Goal: Information Seeking & Learning: Learn about a topic

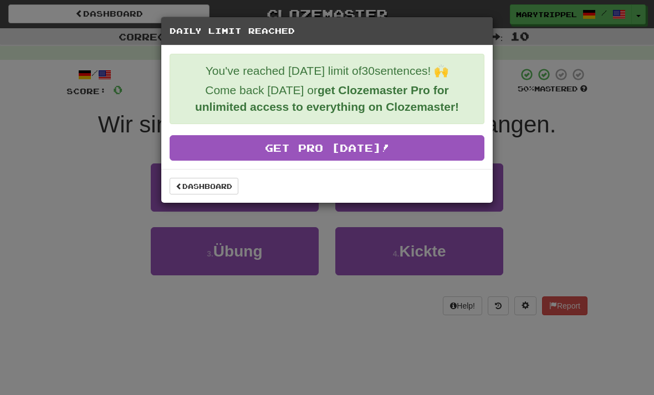
scroll to position [119, 0]
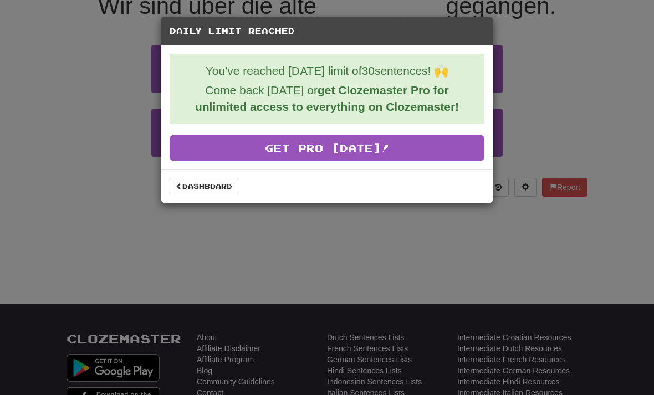
click at [192, 182] on link "Dashboard" at bounding box center [204, 186] width 69 height 17
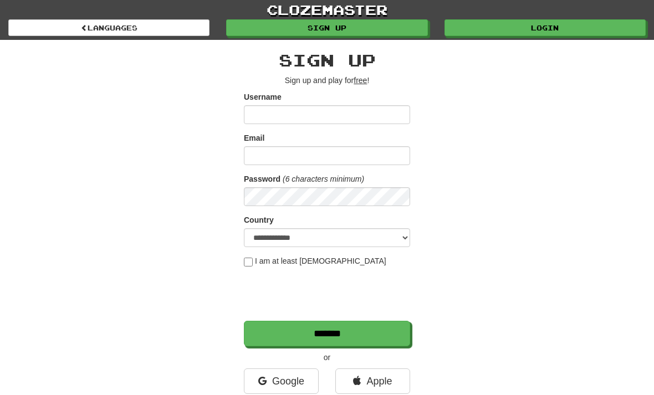
click at [511, 23] on link "Login" at bounding box center [545, 27] width 201 height 17
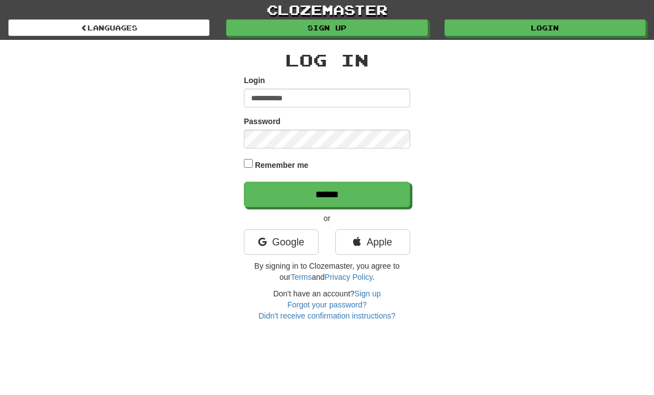
type input "**********"
click at [327, 193] on input "******" at bounding box center [327, 195] width 166 height 26
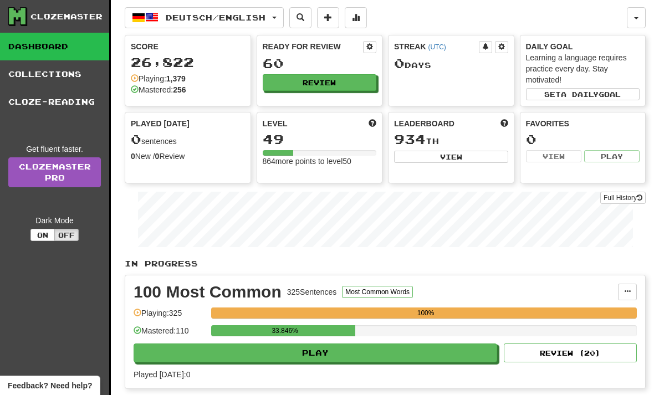
click at [241, 349] on button "Play" at bounding box center [316, 353] width 364 height 19
select select "**"
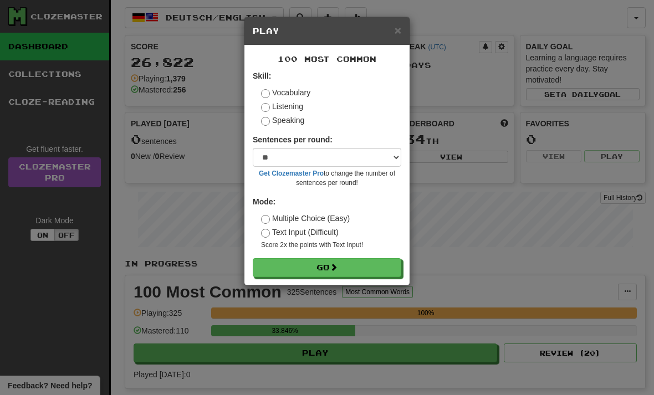
click at [280, 264] on button "Go" at bounding box center [327, 267] width 149 height 19
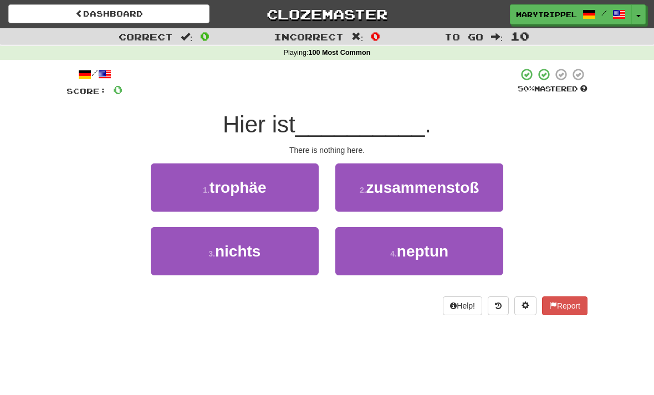
click at [205, 251] on button "3 . nichts" at bounding box center [235, 251] width 168 height 48
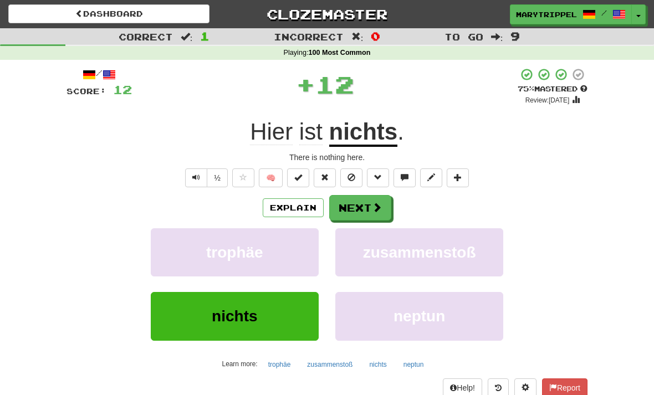
click at [349, 208] on button "Next" at bounding box center [360, 208] width 62 height 26
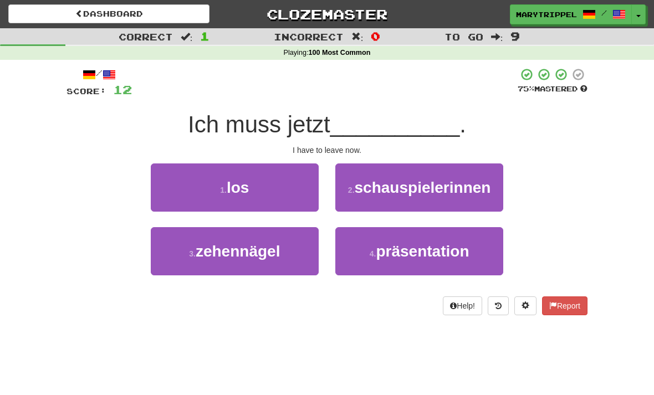
click at [215, 187] on button "1 . los" at bounding box center [235, 188] width 168 height 48
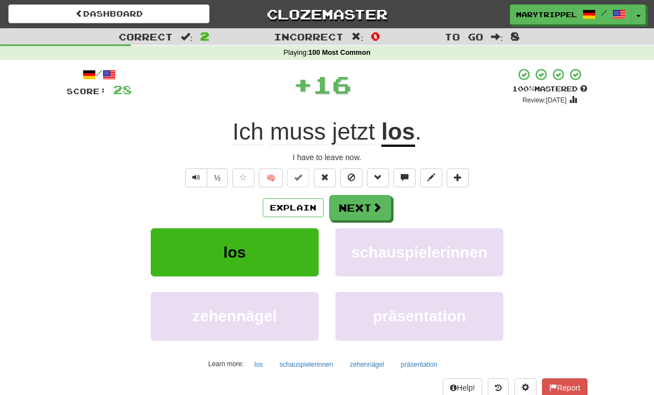
click at [354, 212] on button "Next" at bounding box center [360, 208] width 62 height 26
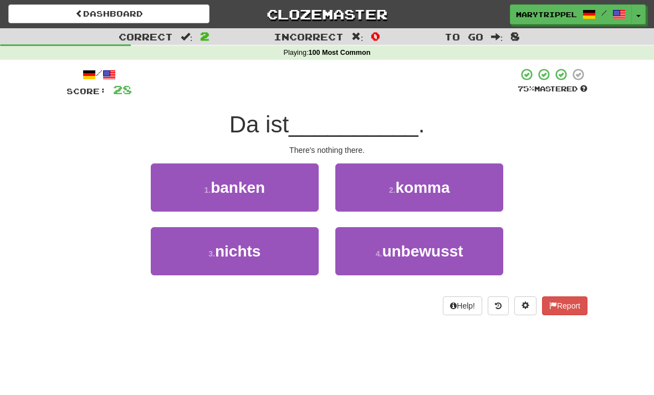
click at [239, 252] on span "nichts" at bounding box center [237, 251] width 45 height 17
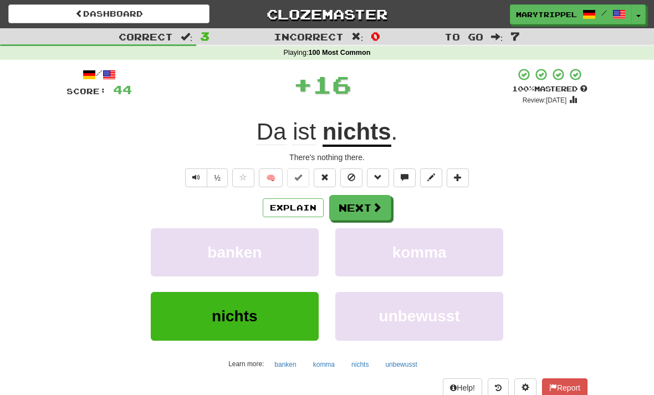
click at [355, 208] on button "Next" at bounding box center [360, 208] width 62 height 26
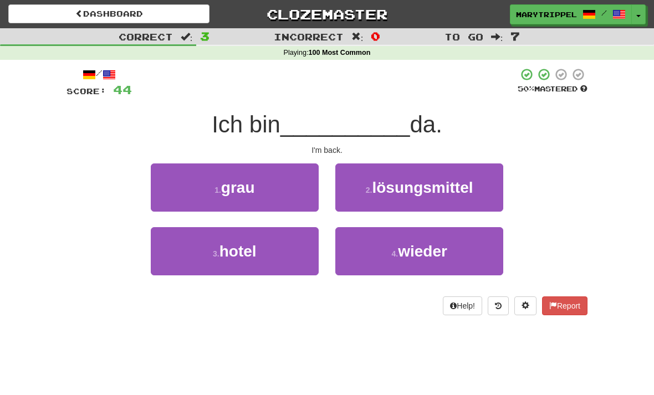
click at [379, 253] on button "4 . wieder" at bounding box center [419, 251] width 168 height 48
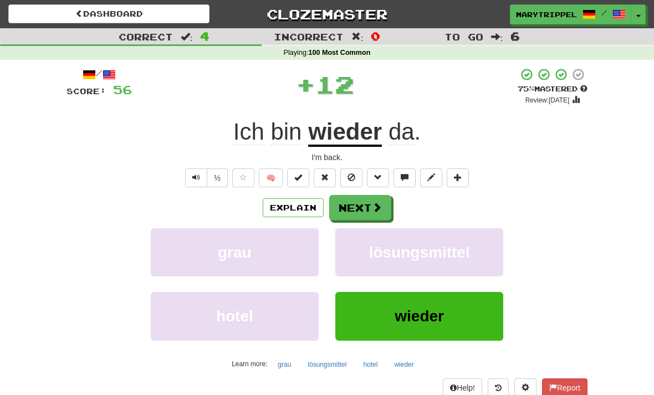
click at [343, 206] on button "Next" at bounding box center [360, 208] width 62 height 26
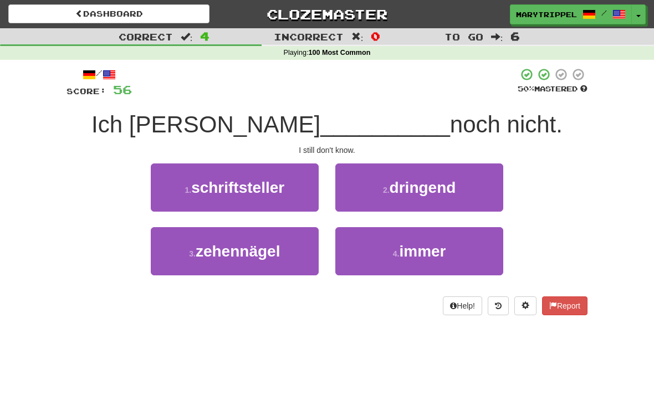
click at [374, 250] on button "4 . immer" at bounding box center [419, 251] width 168 height 48
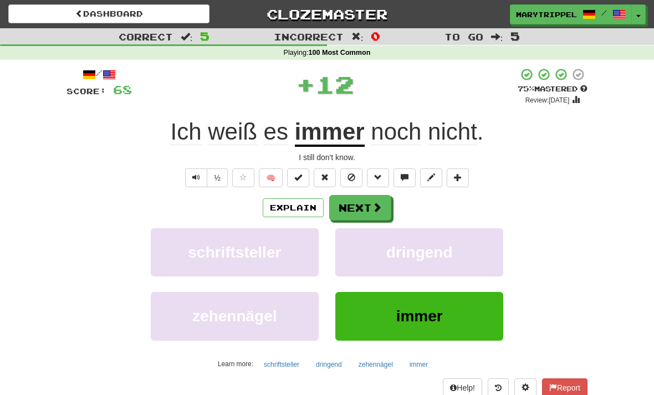
click at [357, 207] on button "Next" at bounding box center [360, 208] width 62 height 26
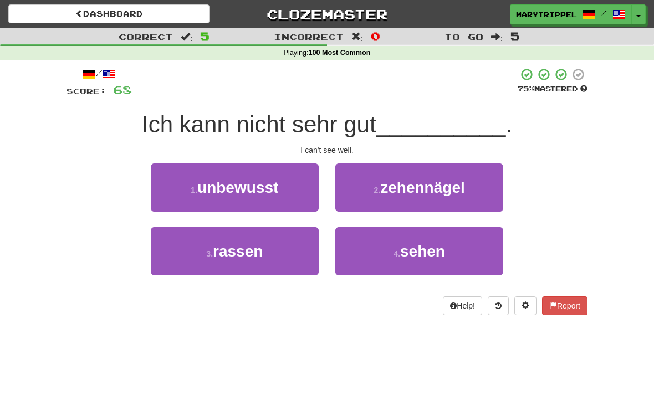
click at [353, 260] on button "4 . sehen" at bounding box center [419, 251] width 168 height 48
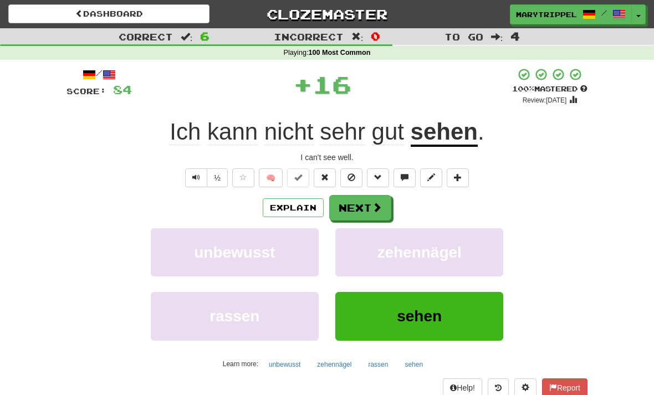
click at [349, 206] on button "Next" at bounding box center [360, 208] width 62 height 26
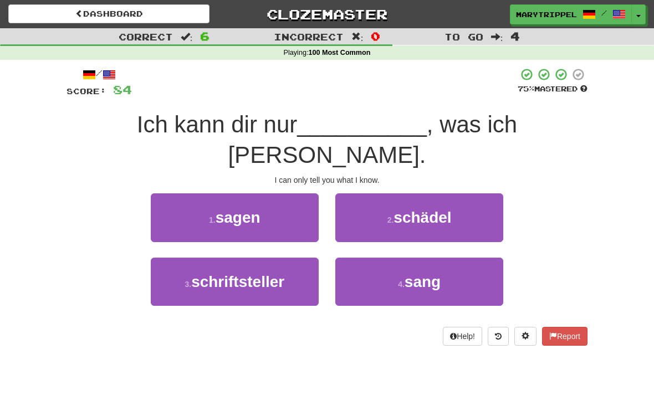
click at [203, 194] on button "1 . sagen" at bounding box center [235, 217] width 168 height 48
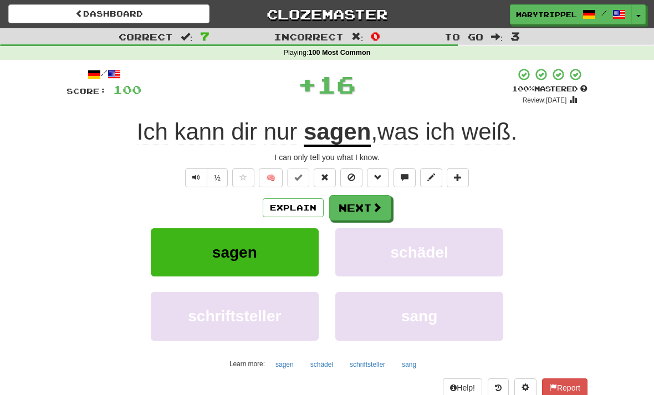
click at [353, 207] on button "Next" at bounding box center [360, 208] width 62 height 26
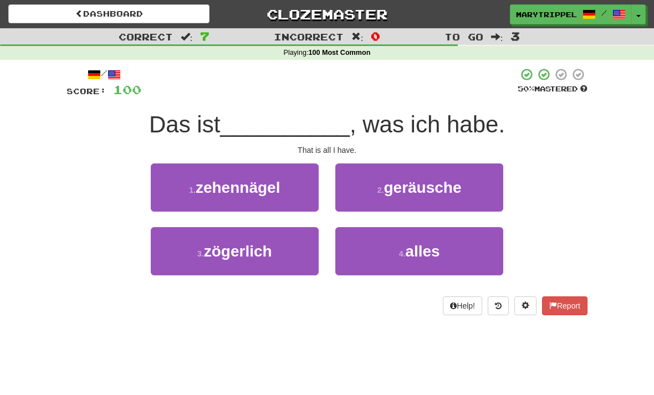
click at [363, 248] on button "4 . alles" at bounding box center [419, 251] width 168 height 48
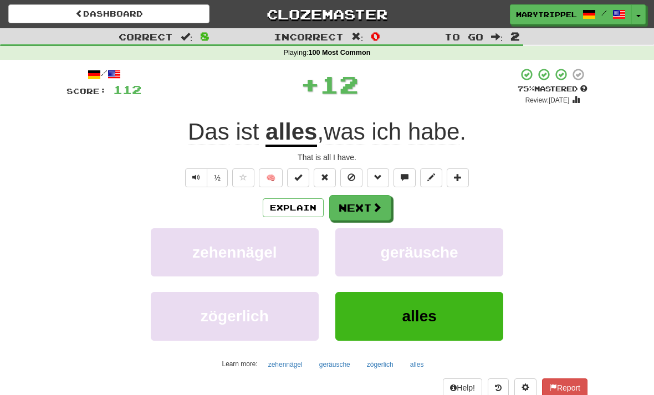
click at [350, 207] on button "Next" at bounding box center [360, 208] width 62 height 26
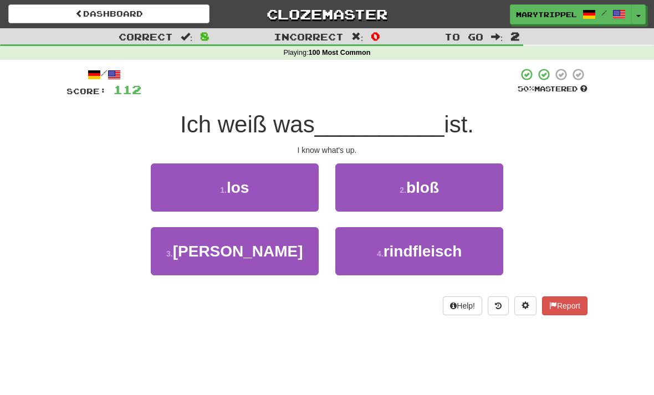
click at [203, 190] on button "1 . los" at bounding box center [235, 188] width 168 height 48
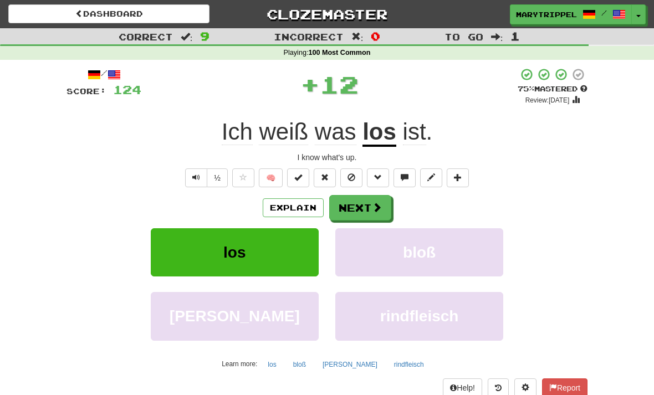
click at [343, 207] on button "Next" at bounding box center [360, 208] width 62 height 26
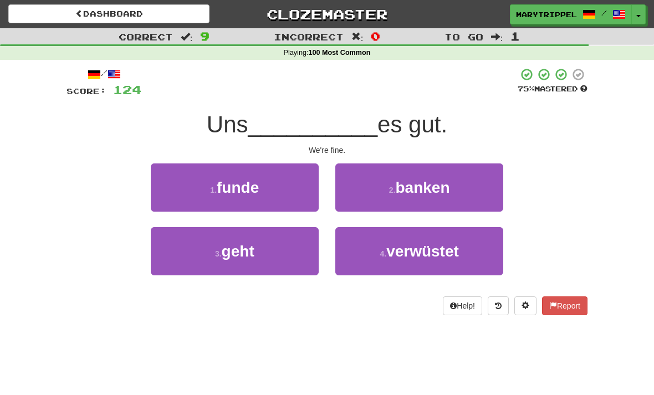
click at [231, 249] on span "geht" at bounding box center [238, 251] width 33 height 17
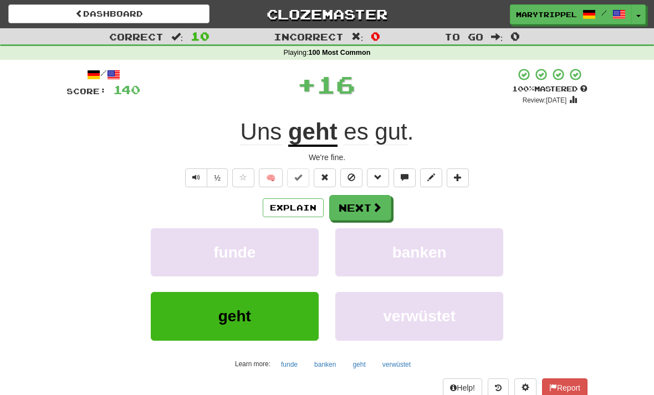
click at [346, 204] on button "Next" at bounding box center [360, 208] width 62 height 26
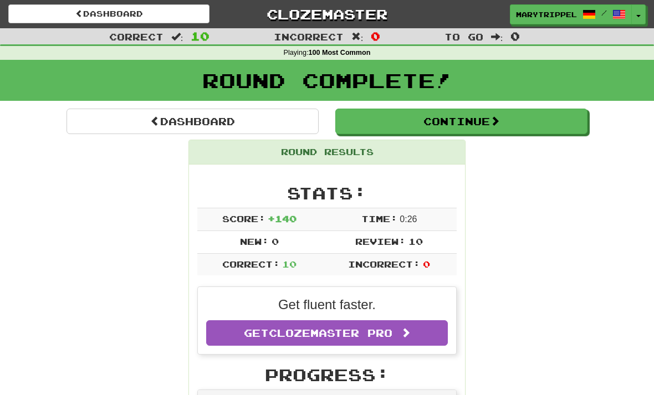
click at [160, 121] on link "Dashboard" at bounding box center [193, 122] width 252 height 26
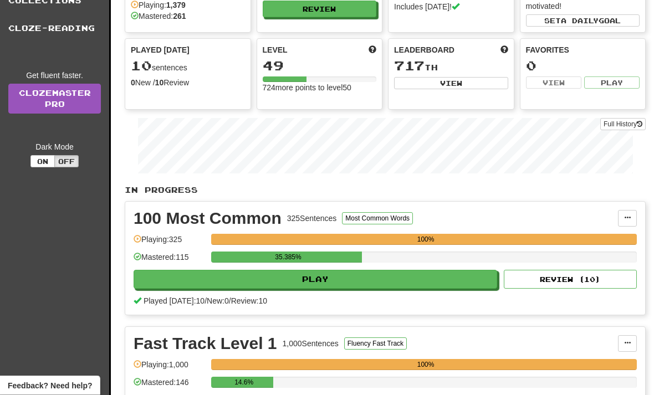
scroll to position [74, 0]
select select "**"
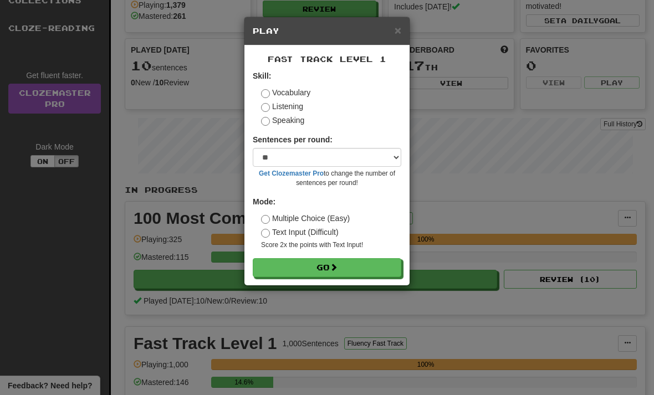
click at [293, 265] on button "Go" at bounding box center [327, 267] width 149 height 19
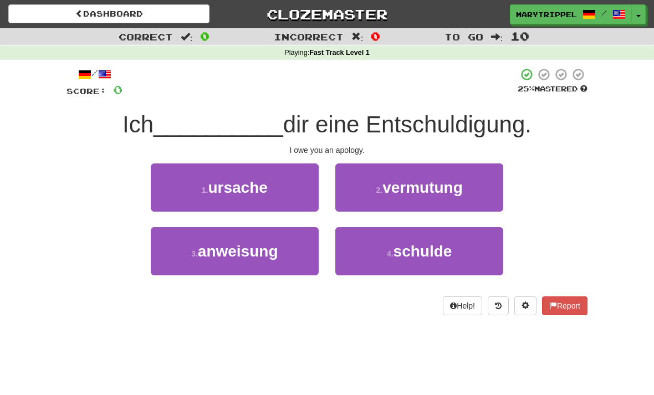
click at [376, 251] on button "4 . schulde" at bounding box center [419, 251] width 168 height 48
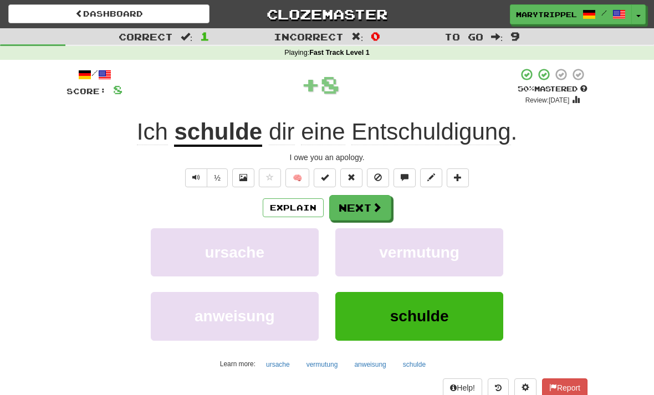
click at [355, 203] on button "Next" at bounding box center [360, 208] width 62 height 26
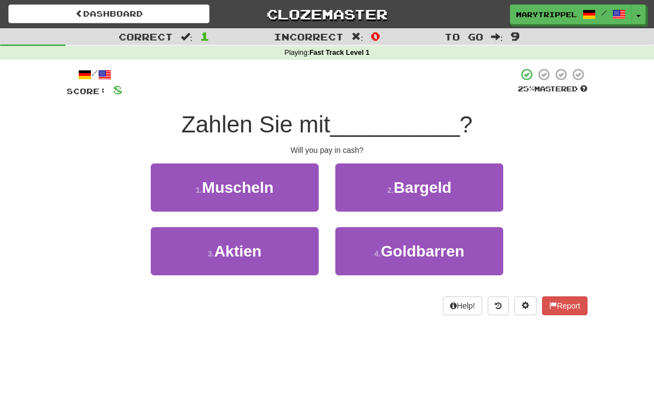
click at [357, 190] on button "2 . Bargeld" at bounding box center [419, 188] width 168 height 48
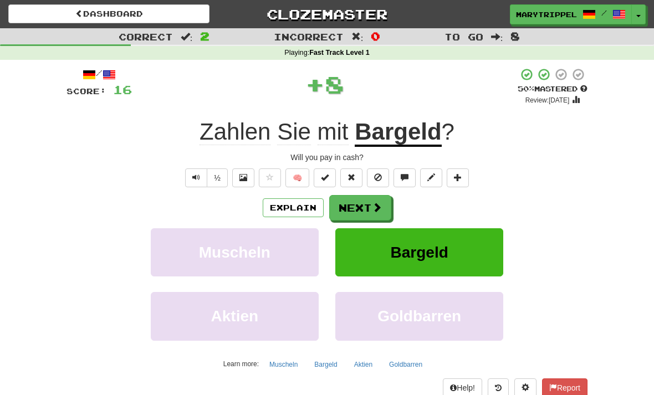
click at [353, 203] on button "Next" at bounding box center [360, 208] width 62 height 26
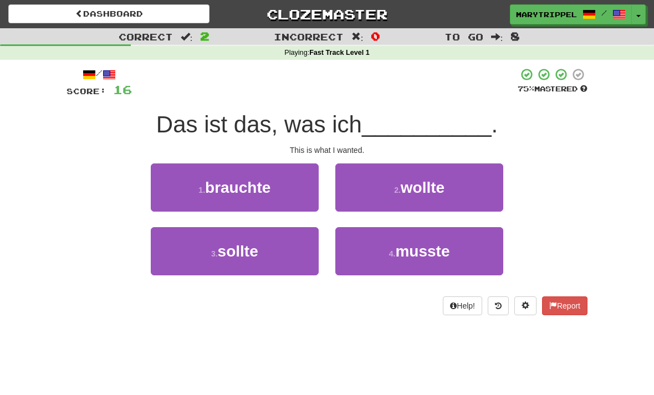
click at [352, 188] on button "2 . wollte" at bounding box center [419, 188] width 168 height 48
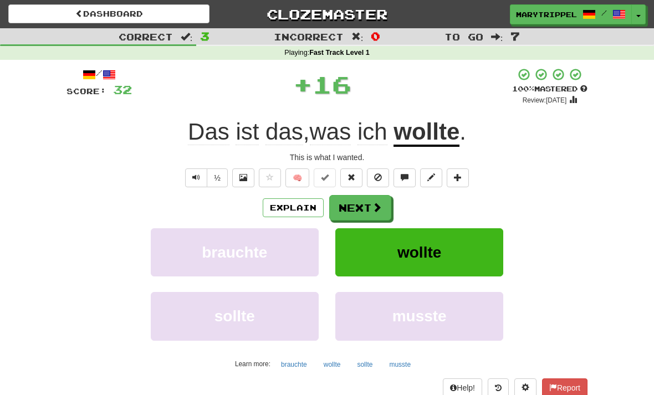
click at [350, 208] on button "Next" at bounding box center [360, 208] width 62 height 26
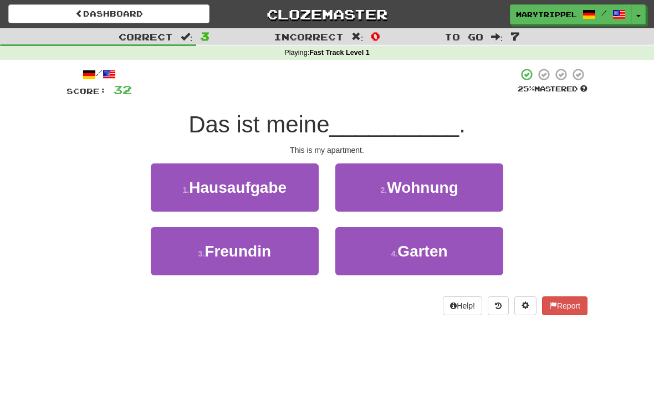
click at [356, 192] on button "2 . Wohnung" at bounding box center [419, 188] width 168 height 48
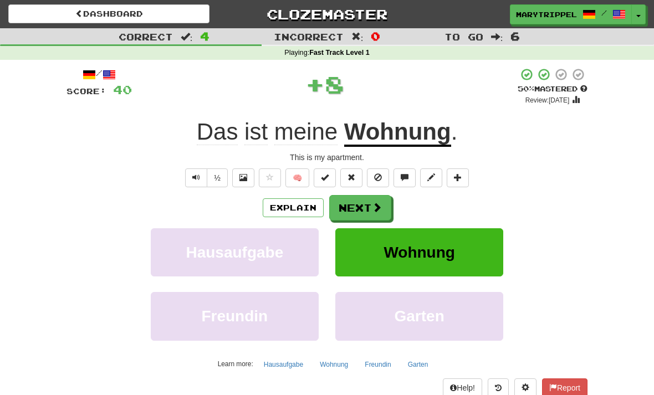
click at [343, 196] on button "Next" at bounding box center [360, 208] width 62 height 26
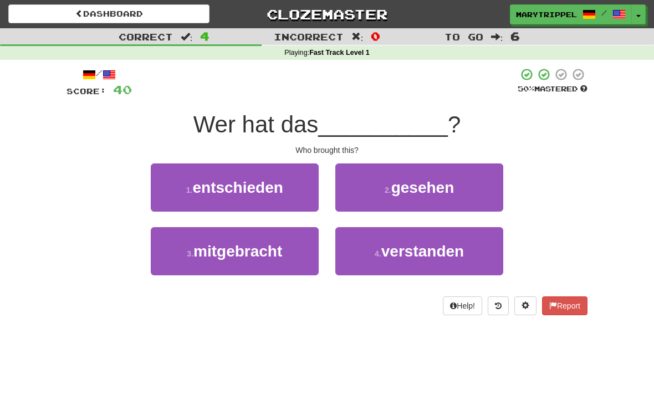
click at [244, 246] on span "mitgebracht" at bounding box center [237, 251] width 89 height 17
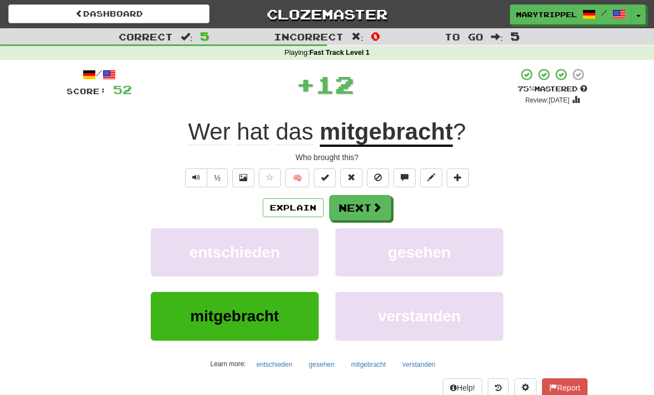
click at [347, 207] on button "Next" at bounding box center [360, 208] width 62 height 26
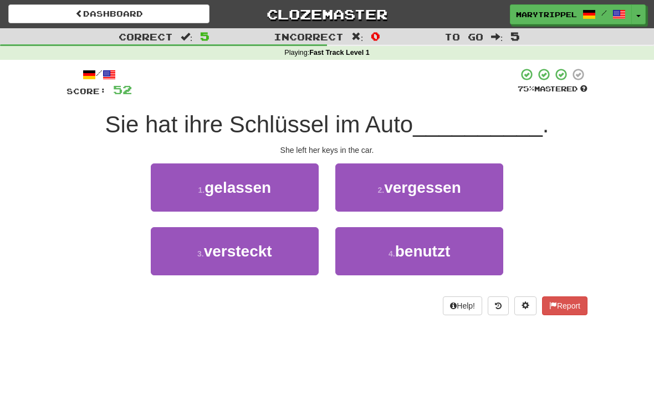
click at [213, 189] on span "gelassen" at bounding box center [238, 187] width 67 height 17
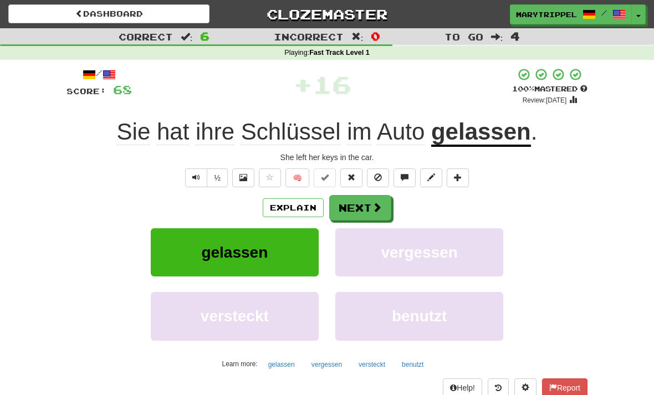
click at [349, 207] on button "Next" at bounding box center [360, 208] width 62 height 26
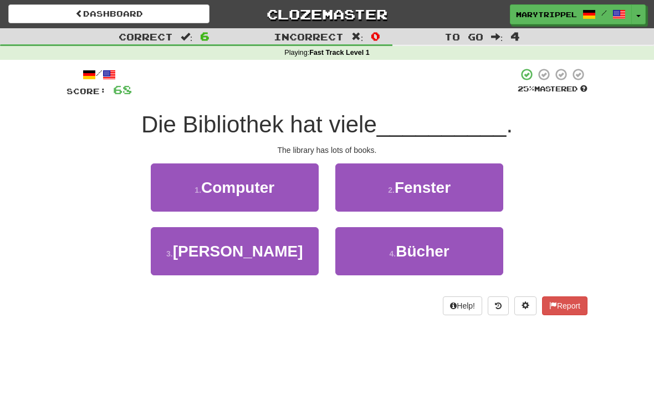
click at [381, 247] on button "4 . Bücher" at bounding box center [419, 251] width 168 height 48
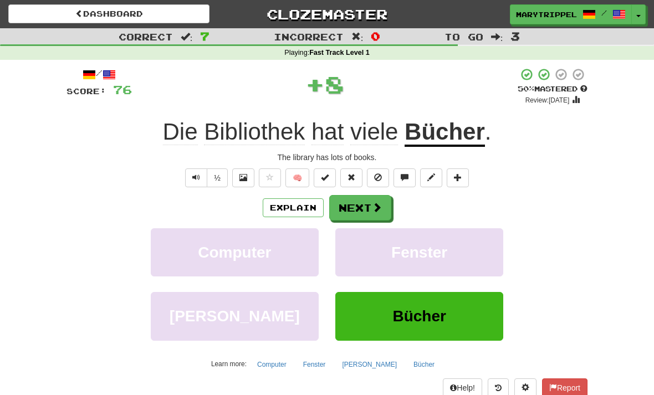
click at [351, 205] on button "Next" at bounding box center [360, 208] width 62 height 26
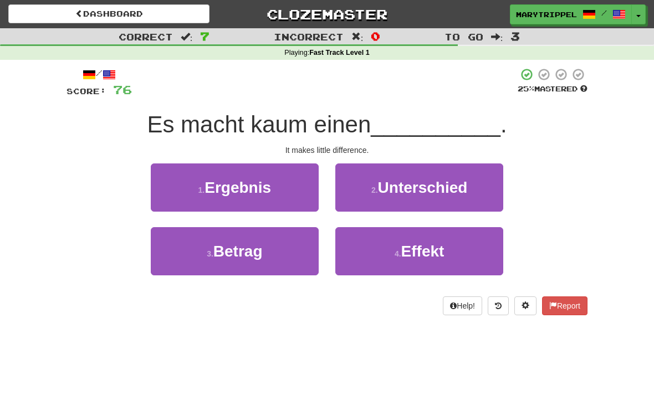
click at [351, 182] on button "2 . Unterschied" at bounding box center [419, 188] width 168 height 48
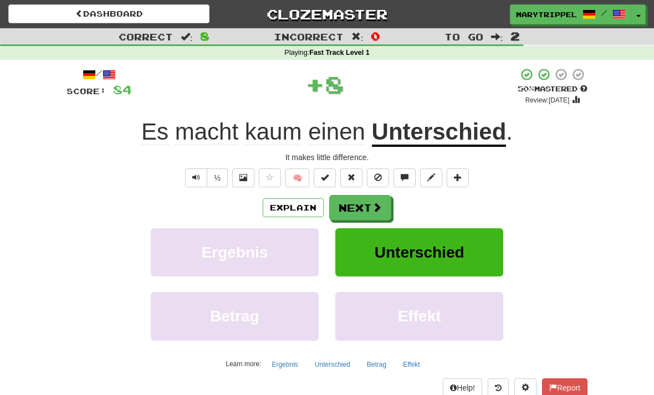
click at [354, 208] on button "Next" at bounding box center [360, 208] width 62 height 26
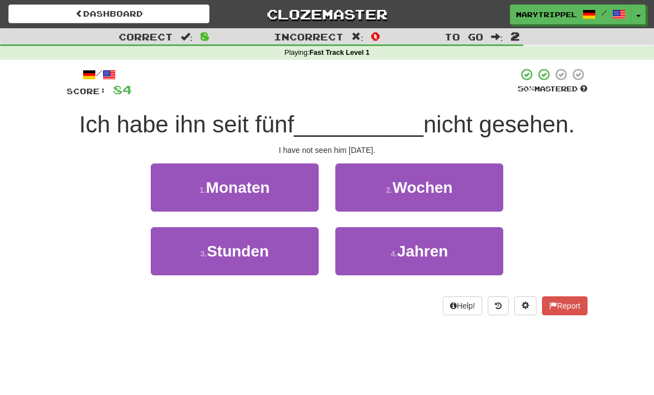
click at [211, 180] on span "Monaten" at bounding box center [238, 187] width 64 height 17
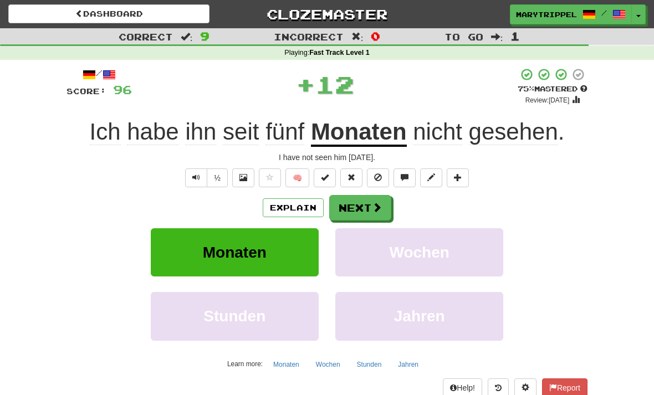
click at [355, 211] on button "Next" at bounding box center [360, 208] width 62 height 26
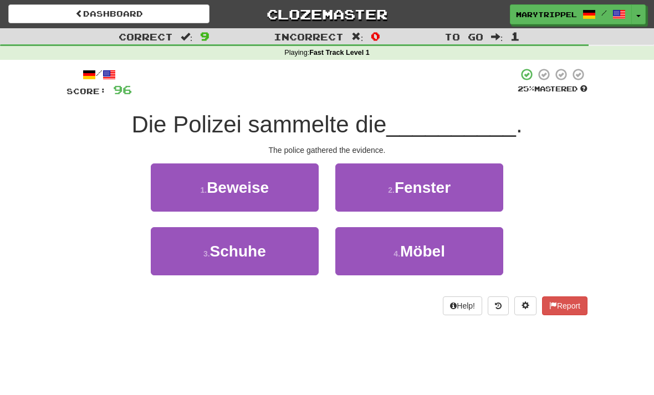
click at [209, 190] on span "Beweise" at bounding box center [238, 187] width 62 height 17
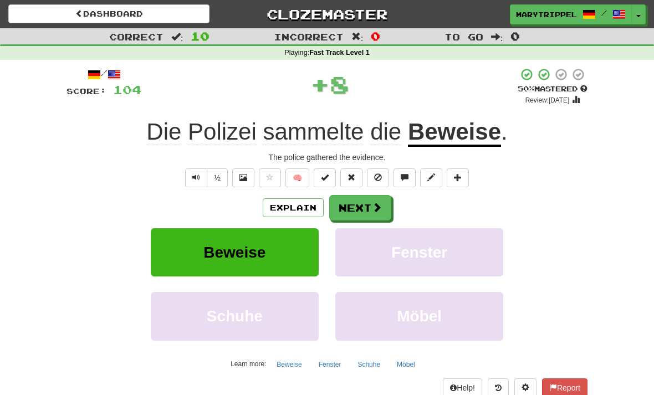
click at [348, 218] on button "Next" at bounding box center [360, 208] width 62 height 26
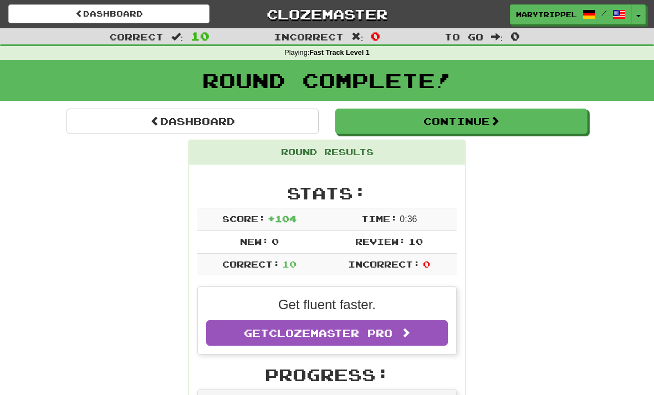
click at [123, 123] on link "Dashboard" at bounding box center [193, 122] width 252 height 26
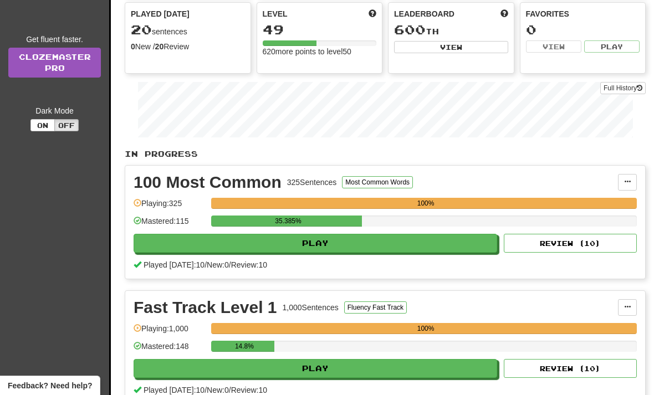
scroll to position [164, 0]
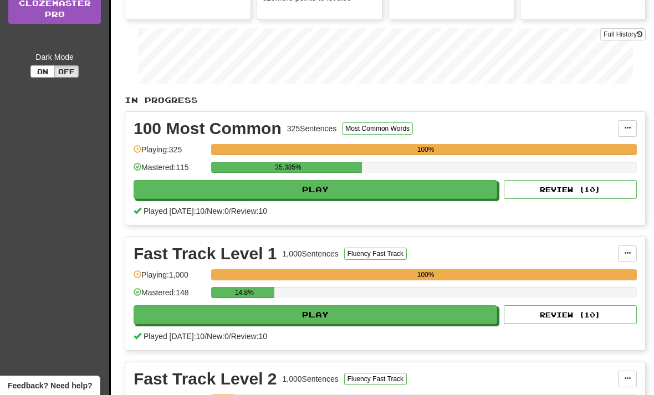
click at [251, 318] on button "Play" at bounding box center [316, 314] width 364 height 19
select select "**"
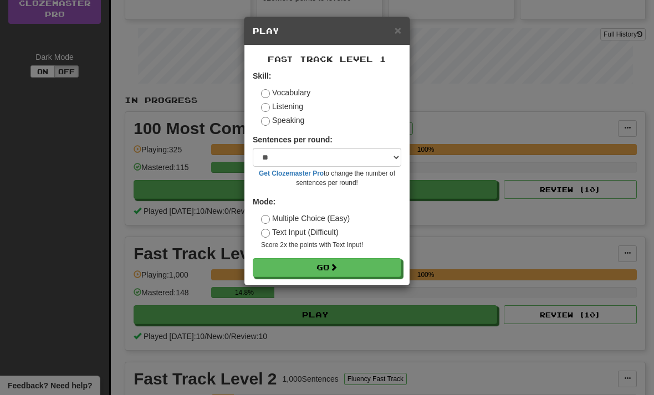
click at [195, 298] on div "× Play Fast Track Level 1 Skill: Vocabulary Listening Speaking Sentences per ro…" at bounding box center [327, 197] width 654 height 395
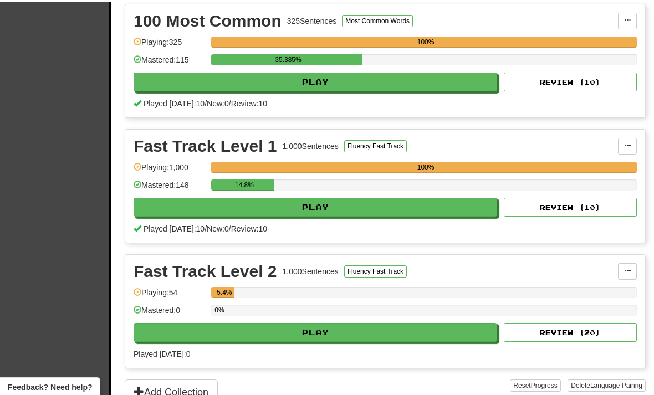
scroll to position [271, 0]
click at [282, 325] on button "Play" at bounding box center [316, 332] width 364 height 19
select select "**"
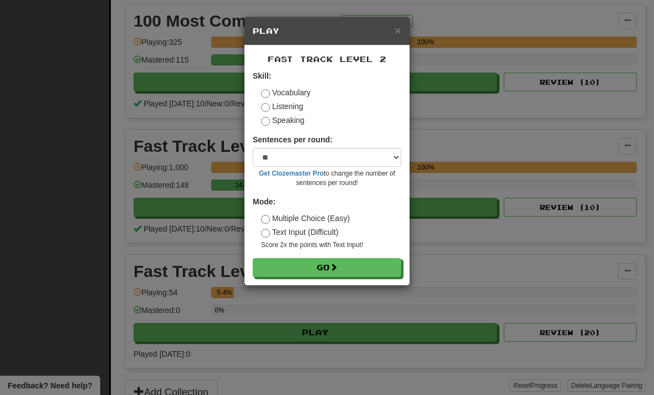
click at [293, 268] on button "Go" at bounding box center [327, 267] width 149 height 19
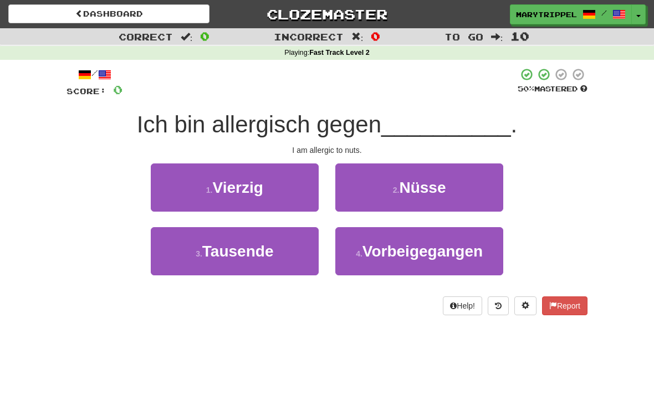
click at [359, 191] on button "2 . Nüsse" at bounding box center [419, 188] width 168 height 48
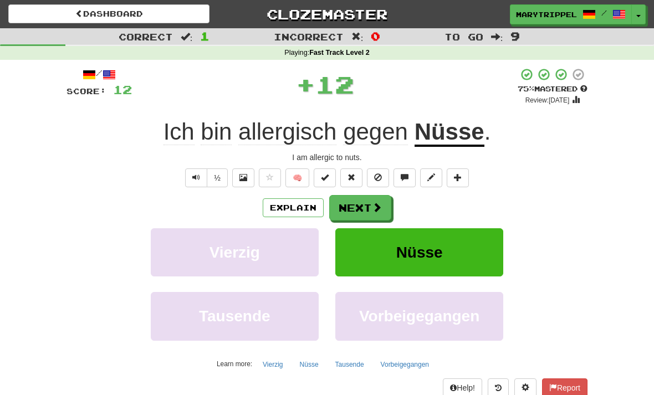
click at [346, 210] on button "Next" at bounding box center [360, 208] width 62 height 26
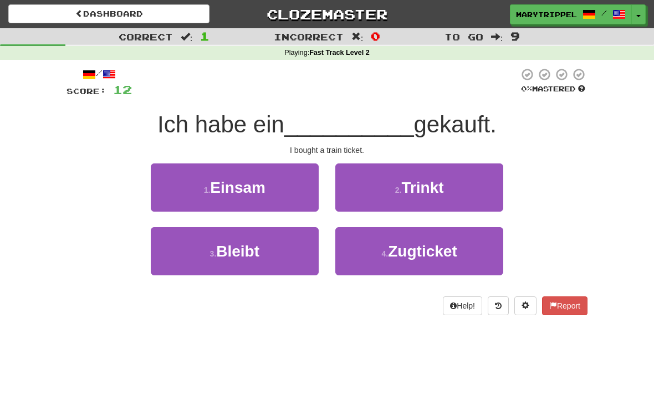
click at [378, 253] on button "4 . Zugticket" at bounding box center [419, 251] width 168 height 48
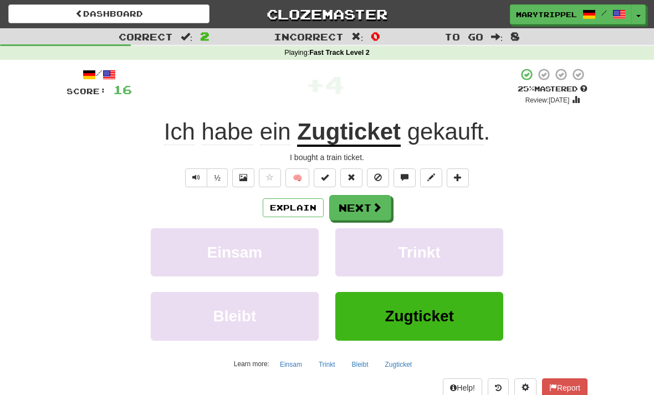
click at [356, 196] on button "Next" at bounding box center [360, 208] width 62 height 26
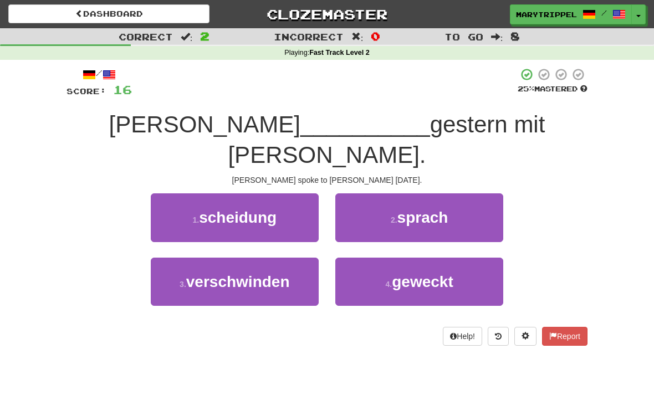
click at [364, 196] on button "2 . sprach" at bounding box center [419, 217] width 168 height 48
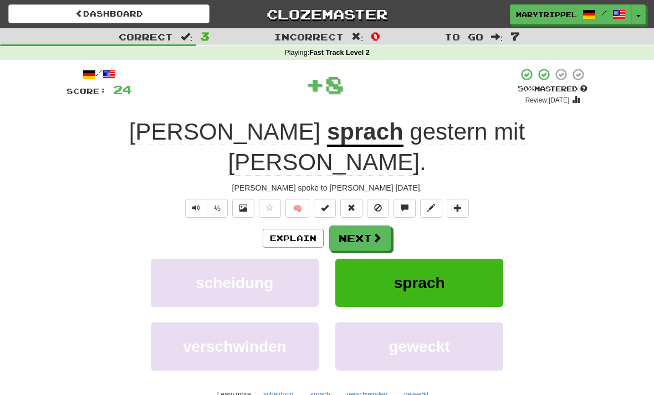
click at [358, 226] on button "Next" at bounding box center [360, 239] width 62 height 26
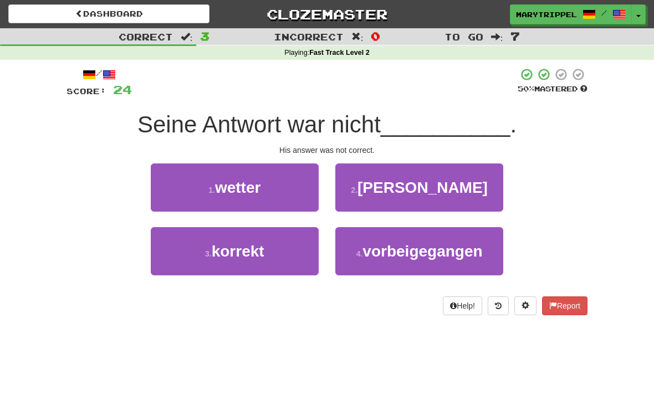
click at [236, 251] on span "korrekt" at bounding box center [238, 251] width 53 height 17
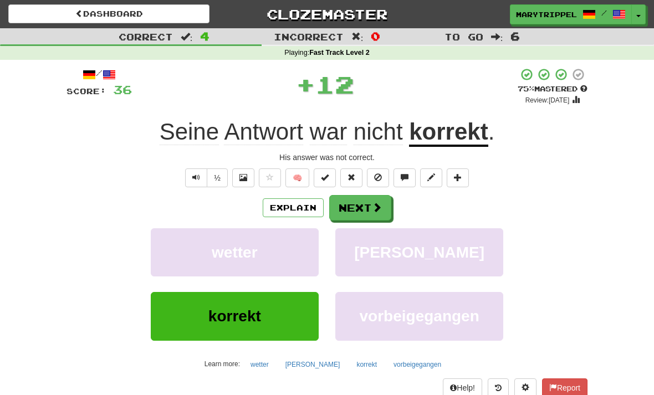
click at [353, 218] on button "Next" at bounding box center [360, 208] width 62 height 26
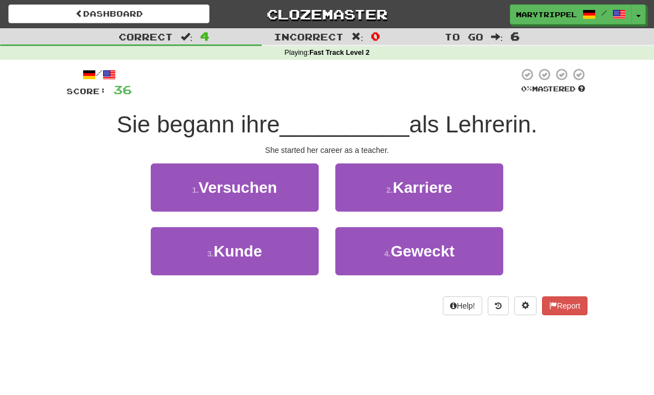
click at [368, 184] on button "2 . Karriere" at bounding box center [419, 188] width 168 height 48
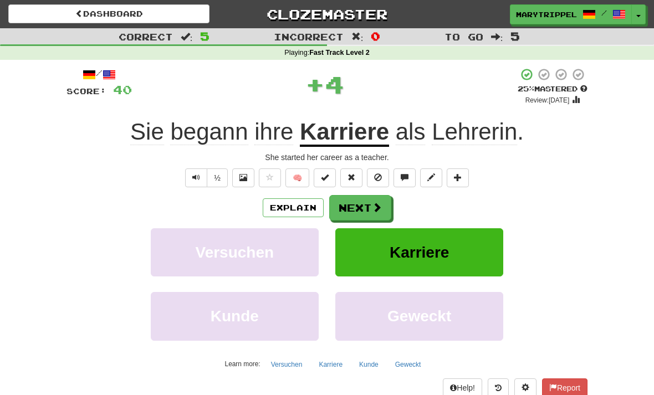
click at [359, 204] on button "Next" at bounding box center [360, 208] width 62 height 26
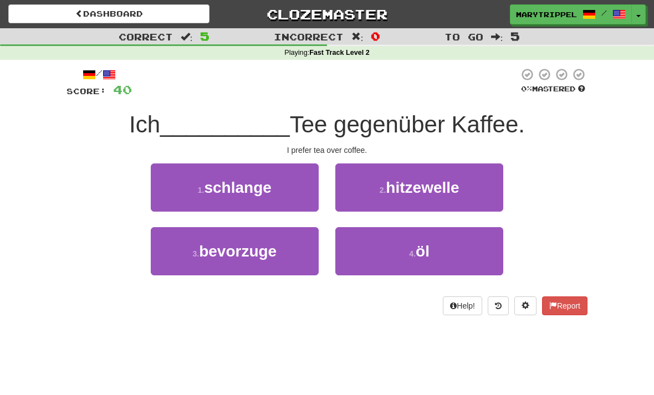
click at [229, 201] on button "1 . schlange" at bounding box center [235, 188] width 168 height 48
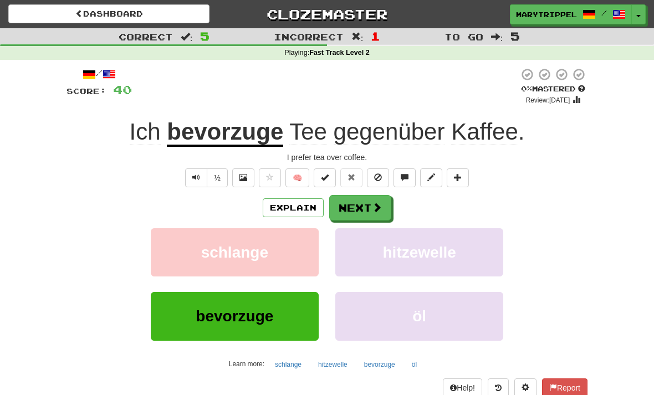
click at [343, 206] on button "Next" at bounding box center [360, 208] width 62 height 26
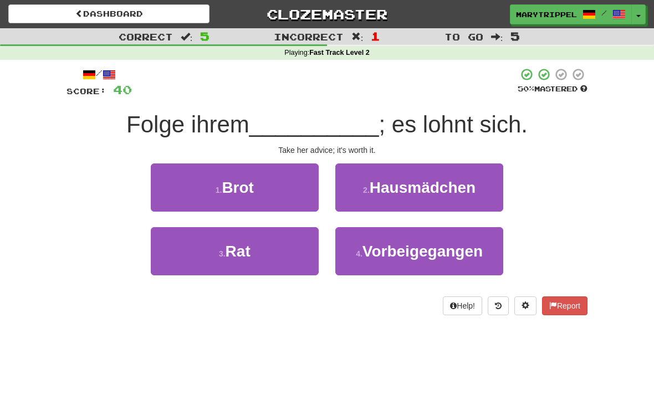
click at [251, 245] on span "Rat" at bounding box center [238, 251] width 25 height 17
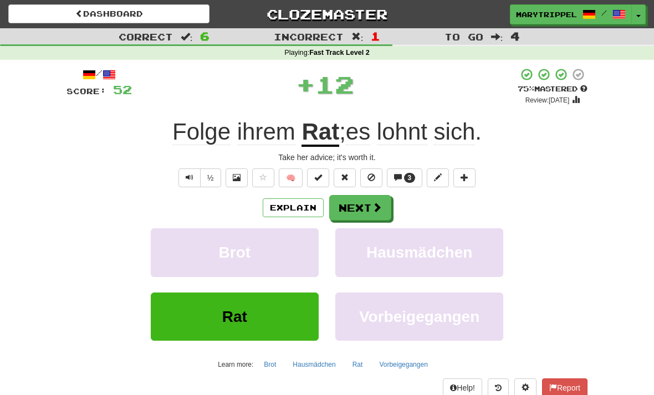
click at [338, 215] on button "Next" at bounding box center [360, 208] width 62 height 26
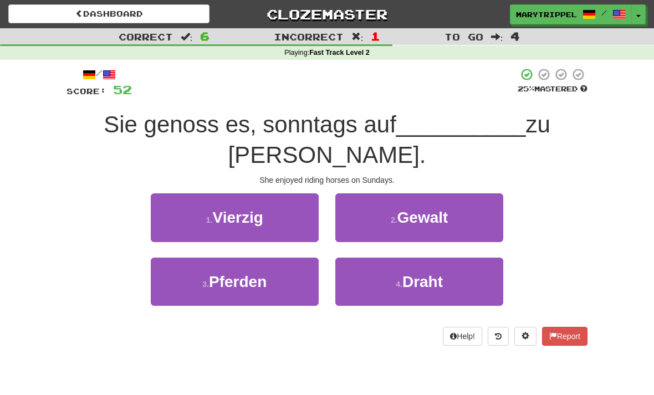
click at [210, 273] on span "Pferden" at bounding box center [238, 281] width 58 height 17
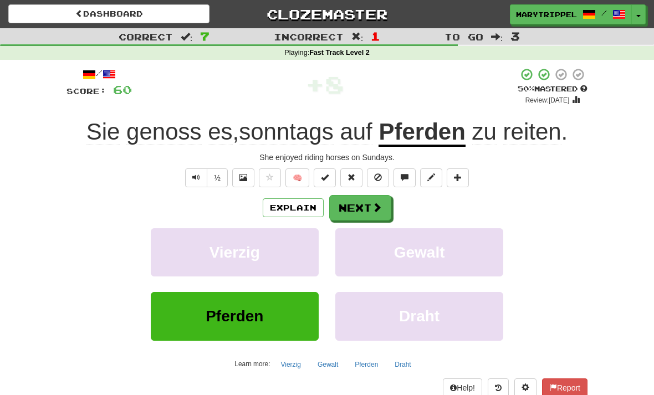
click at [356, 212] on button "Next" at bounding box center [360, 208] width 62 height 26
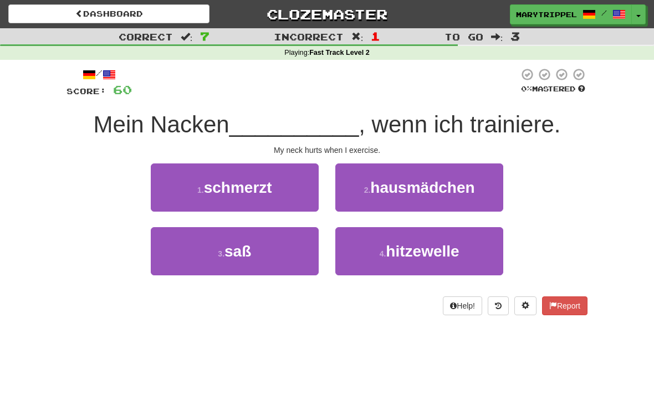
click at [225, 197] on button "1 . schmerzt" at bounding box center [235, 188] width 168 height 48
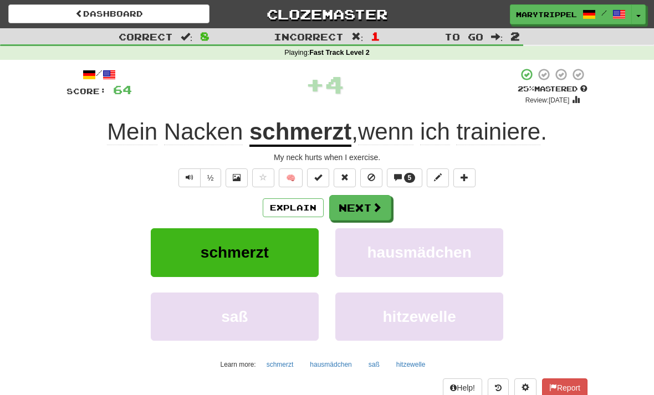
click at [345, 218] on button "Next" at bounding box center [360, 208] width 62 height 26
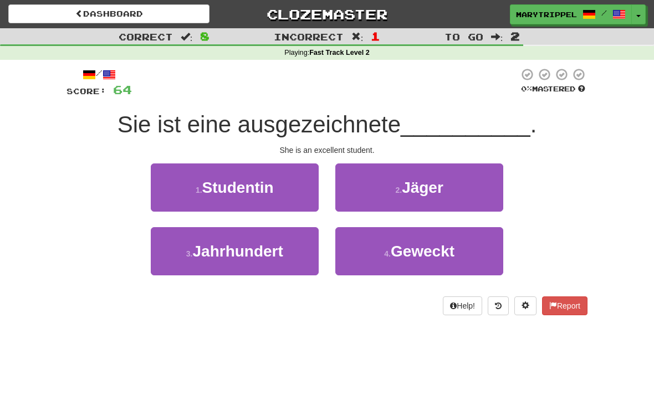
click at [197, 190] on small "1 ." at bounding box center [199, 190] width 7 height 9
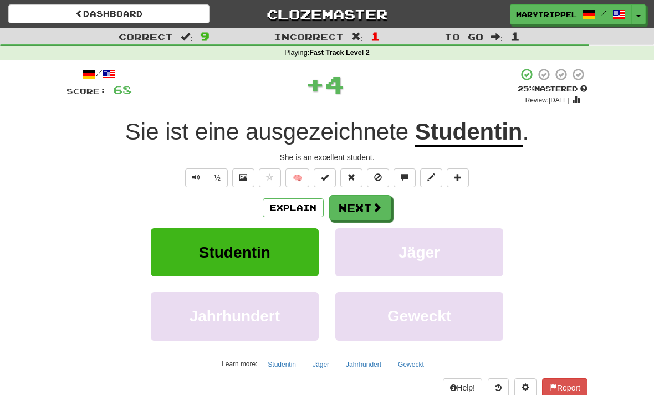
click at [352, 215] on button "Next" at bounding box center [360, 208] width 62 height 26
